Goal: Task Accomplishment & Management: Manage account settings

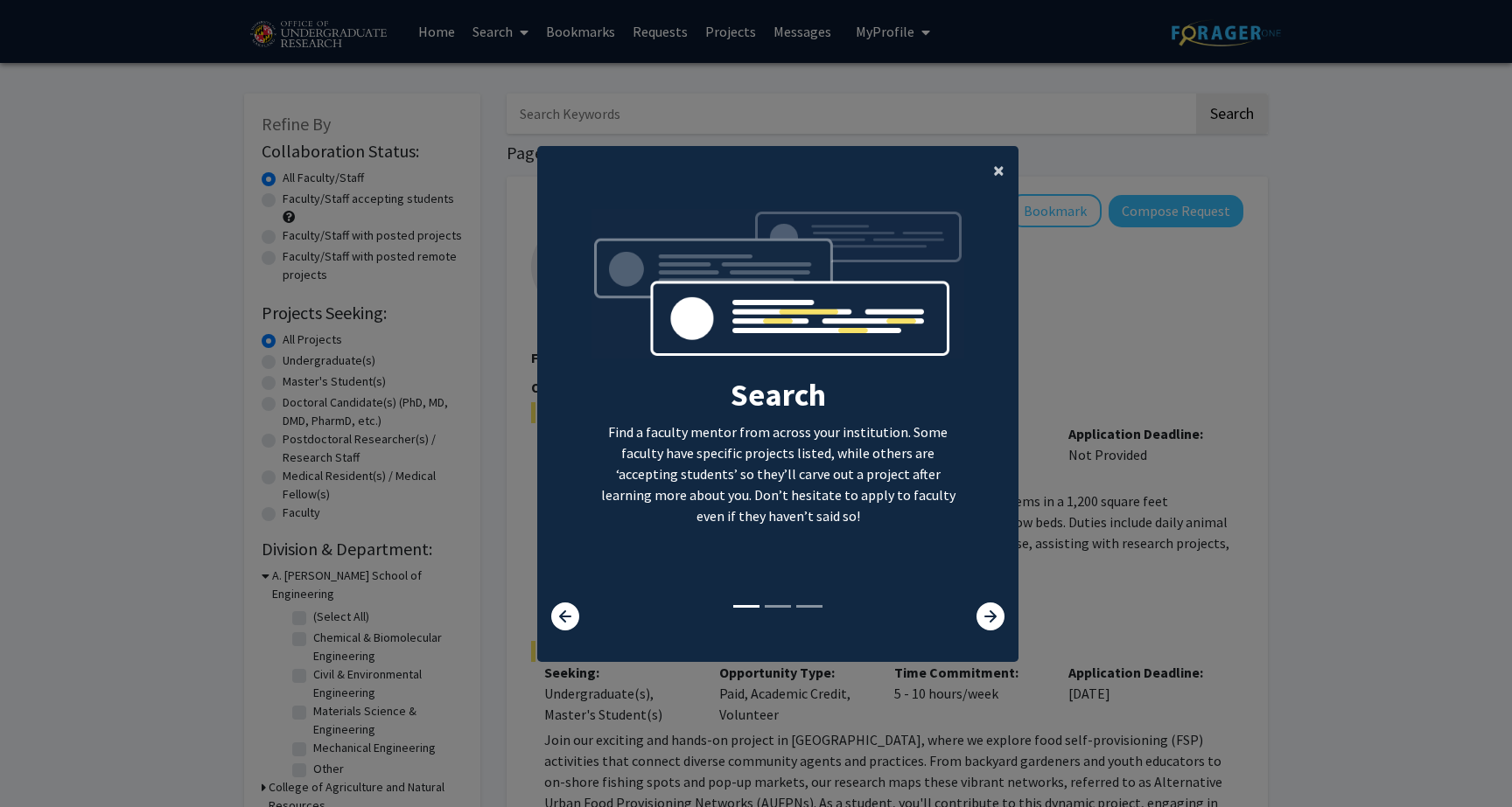
click at [1014, 160] on button "×" at bounding box center [999, 170] width 39 height 49
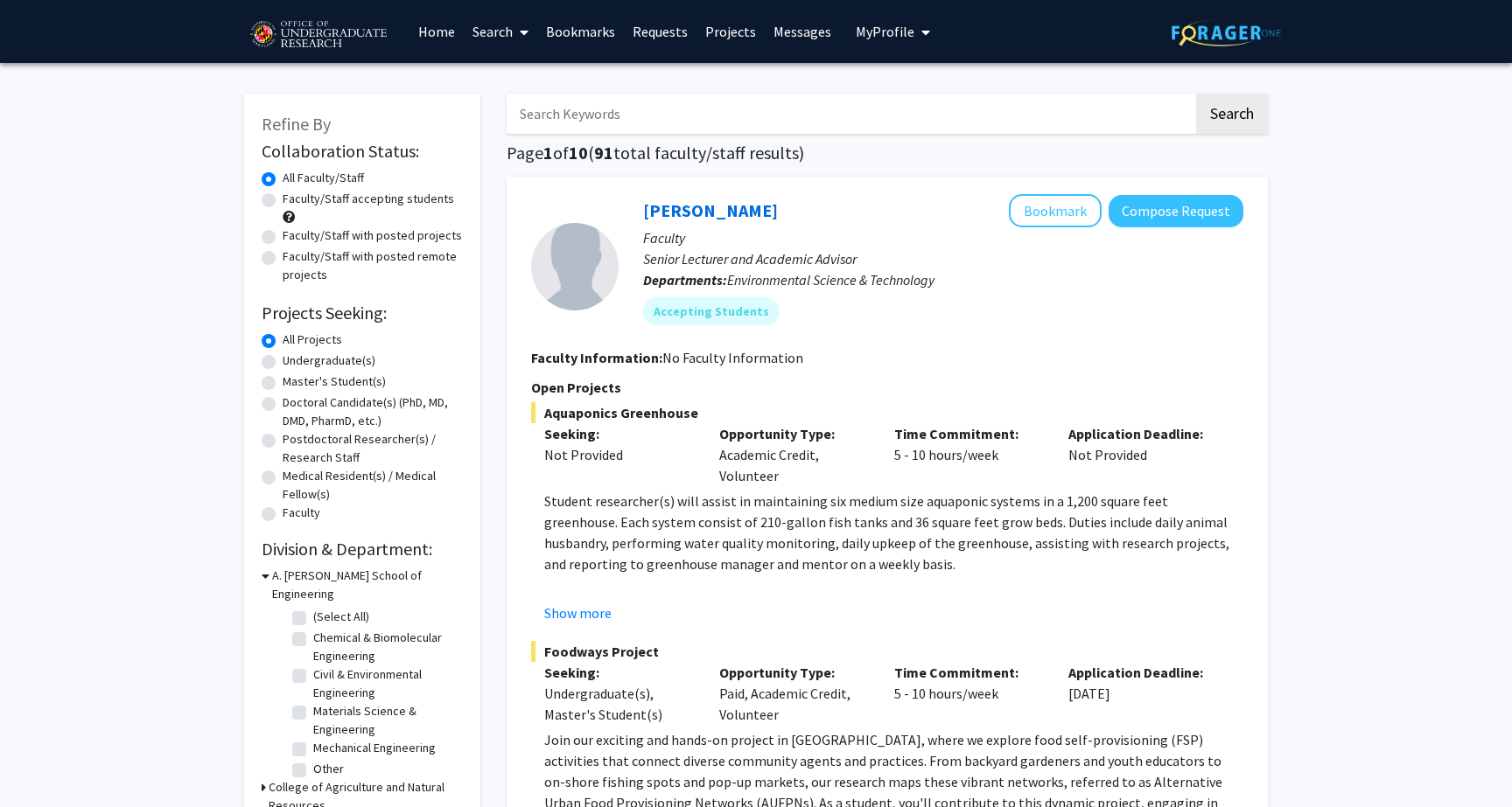
click at [438, 32] on link "Home" at bounding box center [436, 31] width 54 height 61
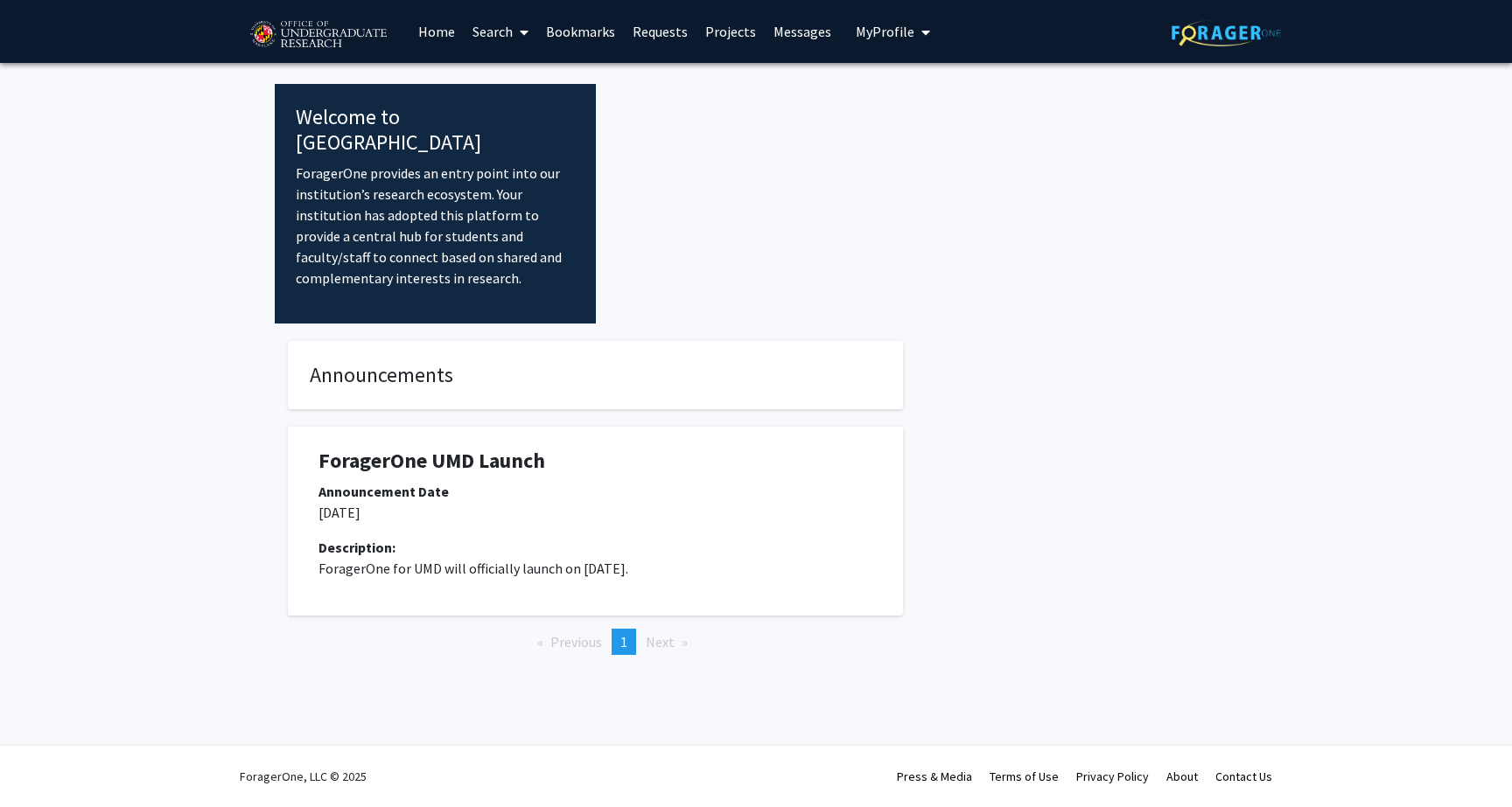
click at [438, 32] on link "Home" at bounding box center [436, 31] width 54 height 61
click at [915, 35] on span "My profile dropdown to access profile and logout" at bounding box center [923, 32] width 16 height 61
click at [944, 160] on link "Log Out" at bounding box center [947, 161] width 158 height 21
